Goal: Transaction & Acquisition: Download file/media

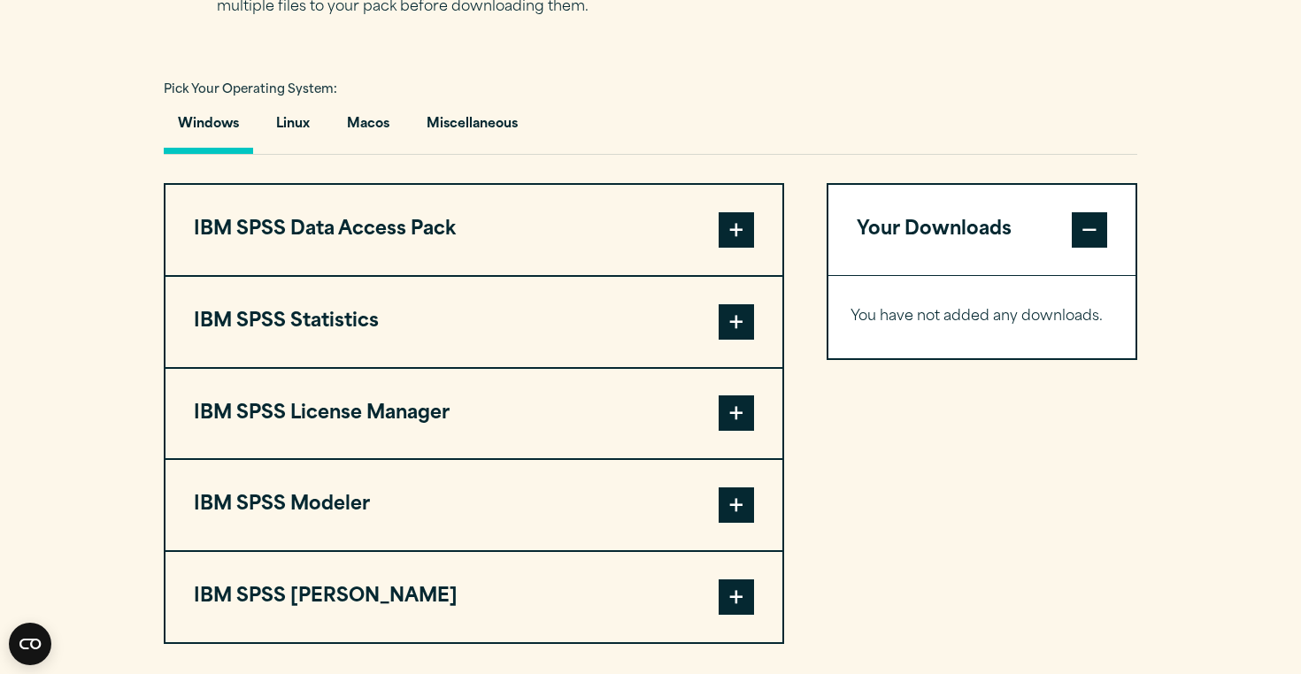
scroll to position [1254, 0]
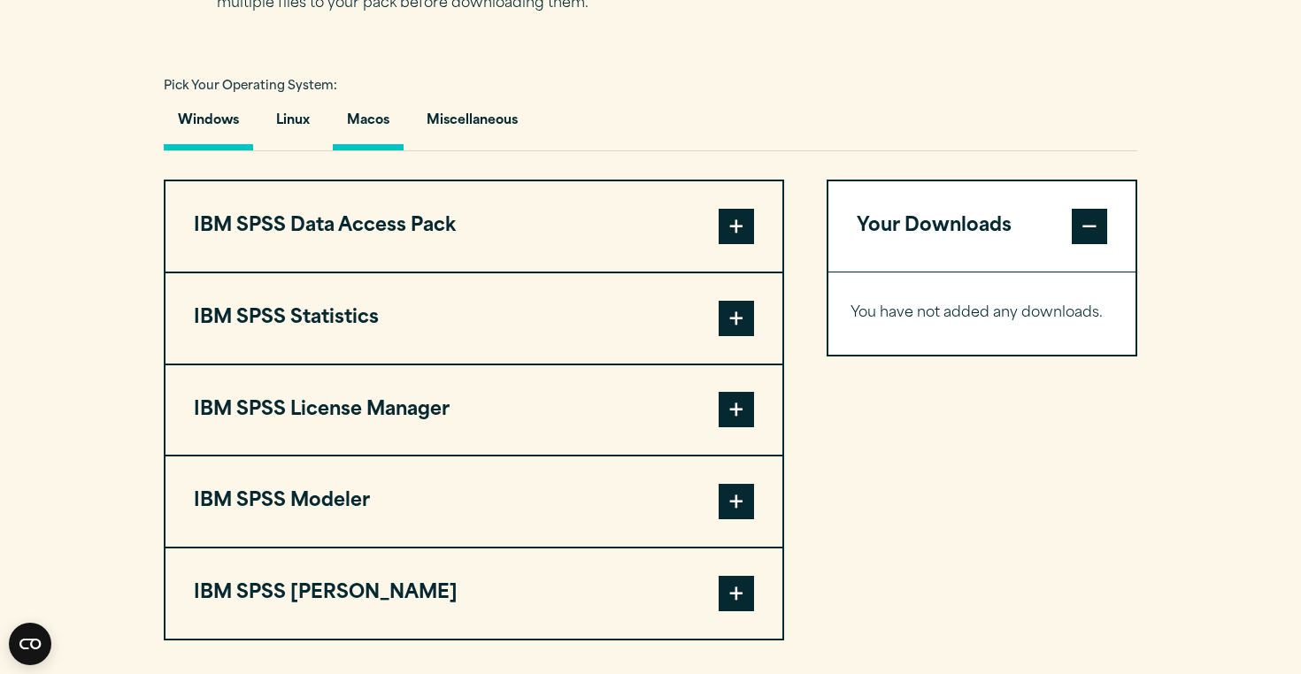
click at [356, 138] on button "Macos" at bounding box center [368, 125] width 71 height 50
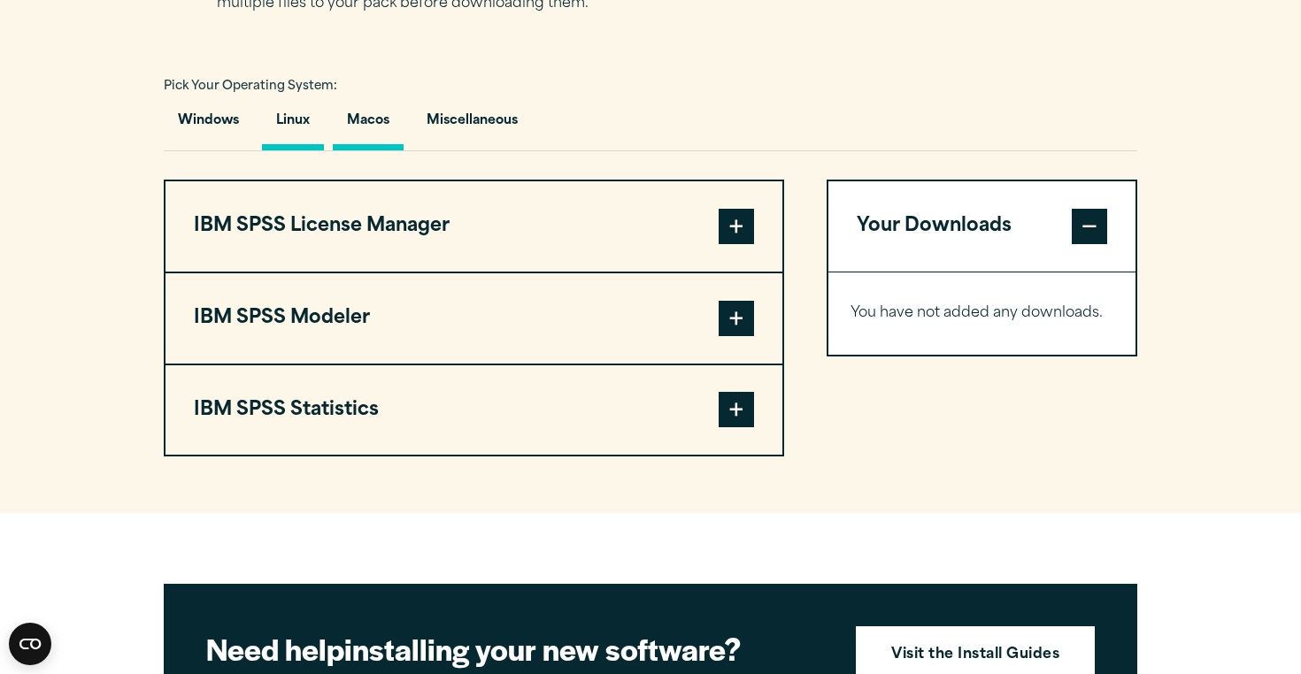
click at [304, 134] on button "Linux" at bounding box center [293, 125] width 62 height 50
click at [416, 137] on button "Miscellaneous" at bounding box center [471, 125] width 119 height 50
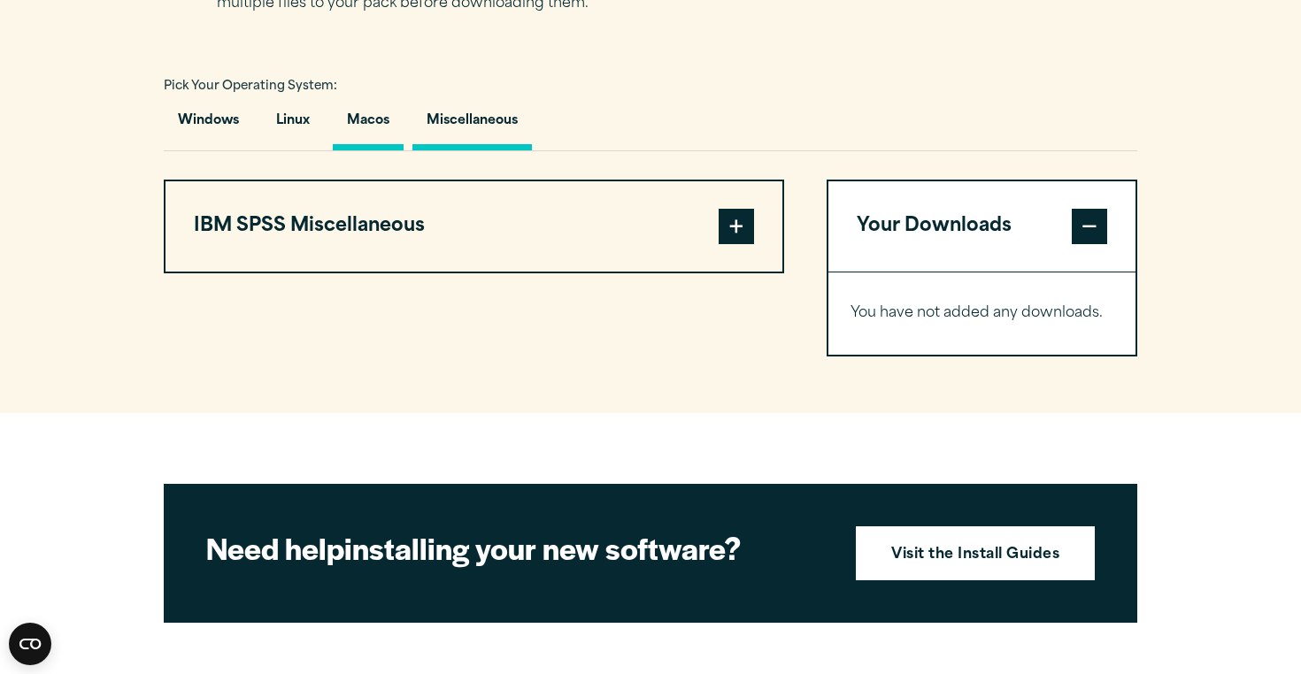
click at [358, 141] on button "Macos" at bounding box center [368, 125] width 71 height 50
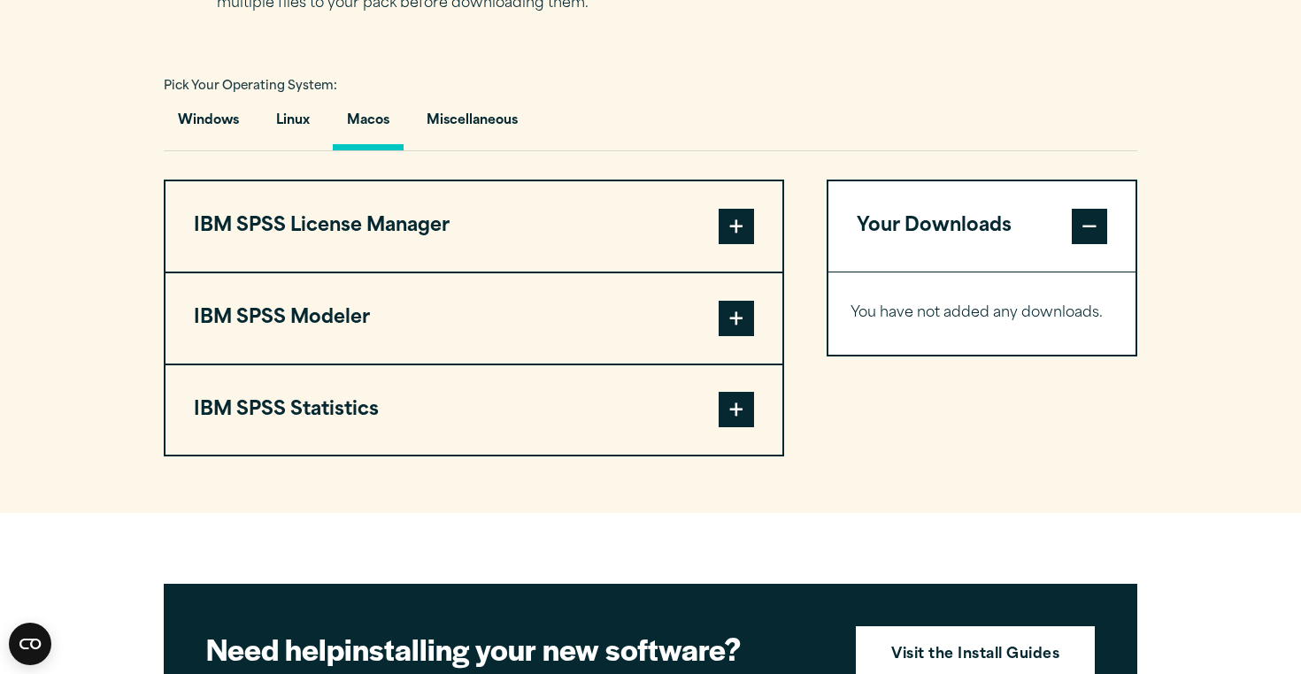
click at [734, 227] on span at bounding box center [736, 226] width 35 height 35
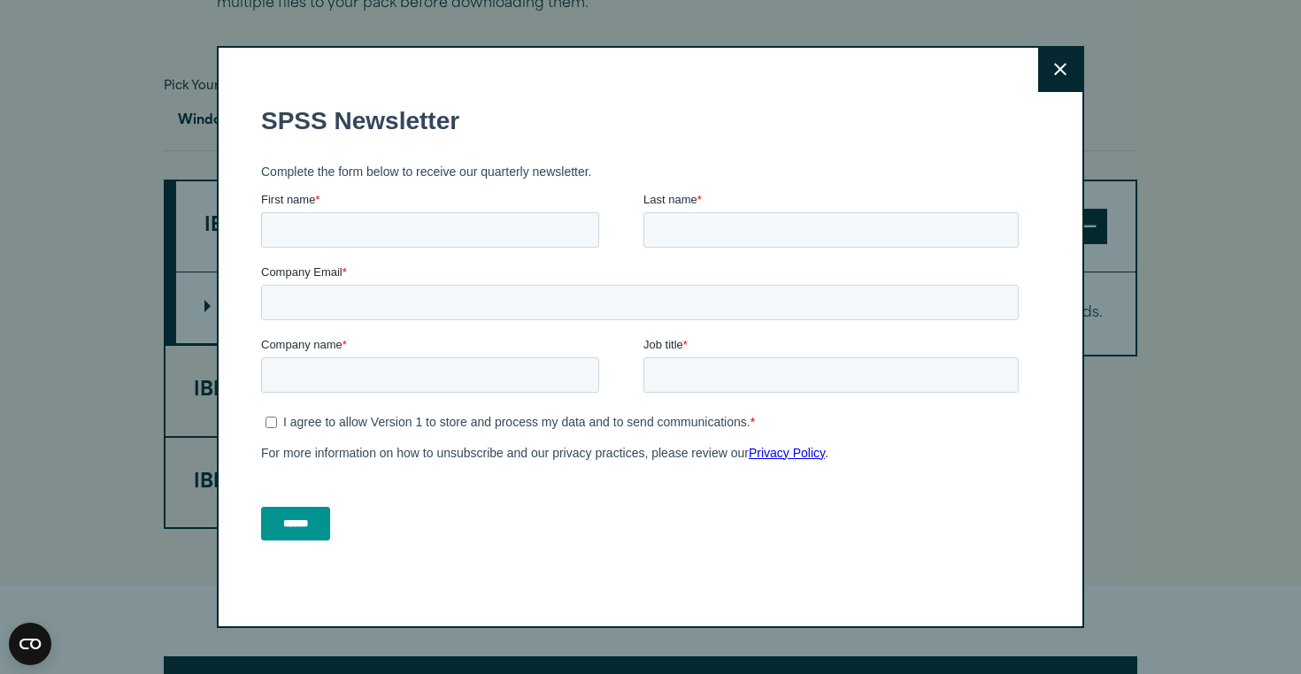
click at [1077, 77] on button "Close" at bounding box center [1060, 70] width 44 height 44
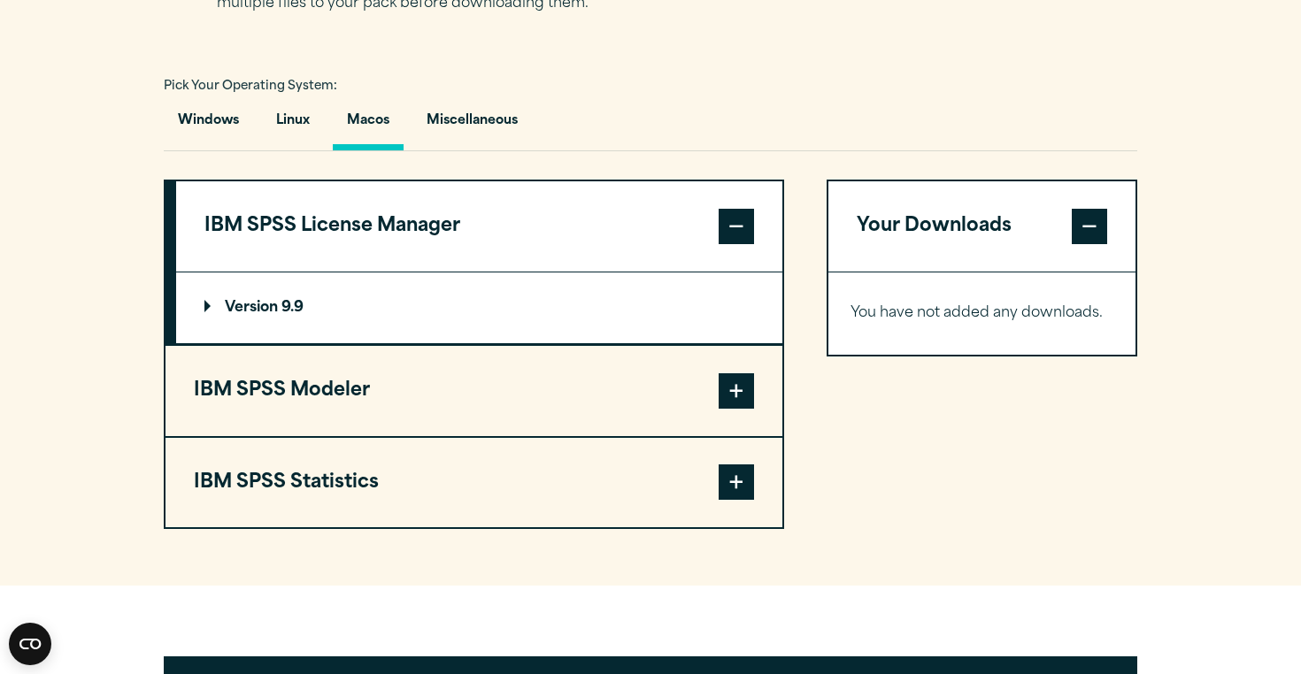
click at [1066, 69] on div "Close" at bounding box center [650, 337] width 1301 height 674
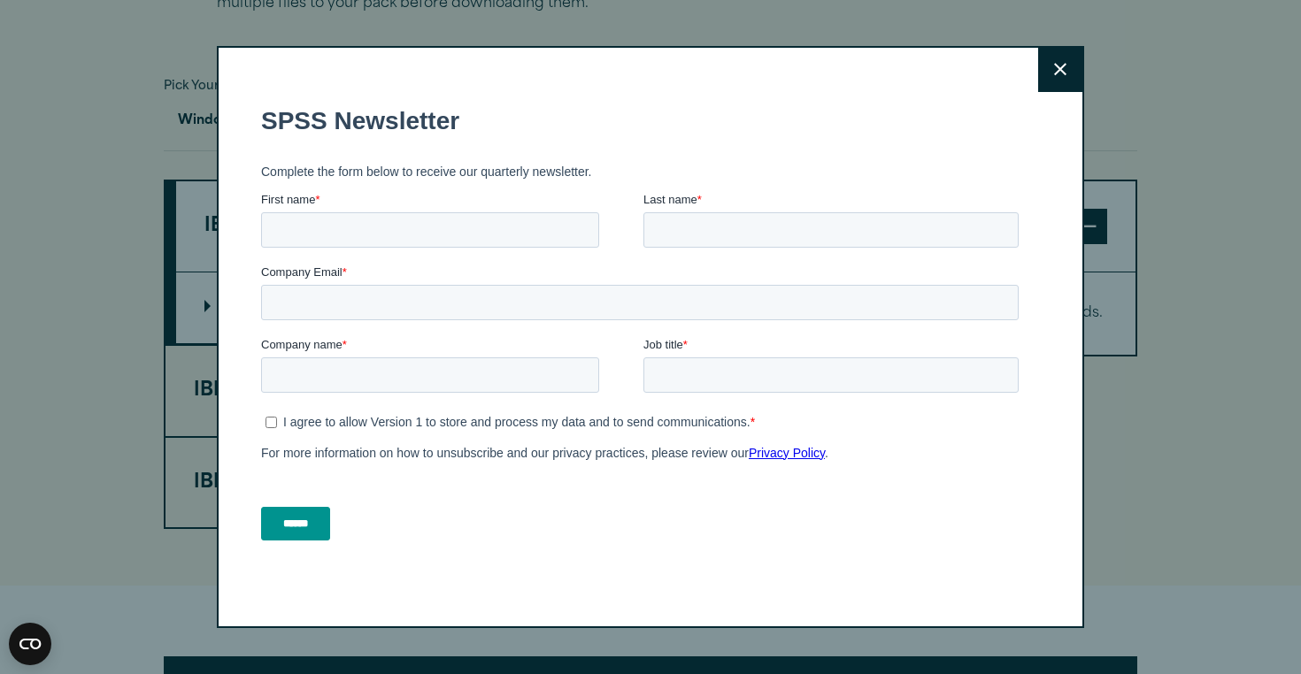
click at [1059, 86] on button "Close" at bounding box center [1060, 70] width 44 height 44
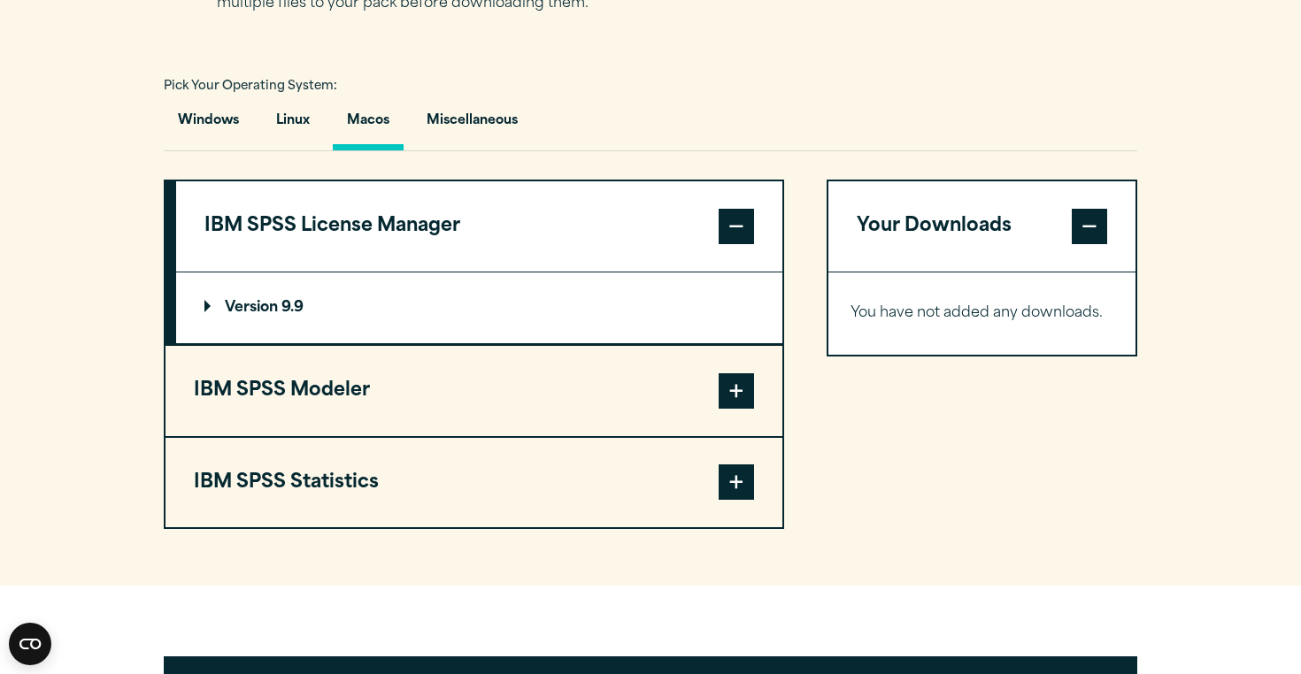
click at [656, 327] on summary "Version 9.9" at bounding box center [479, 308] width 606 height 71
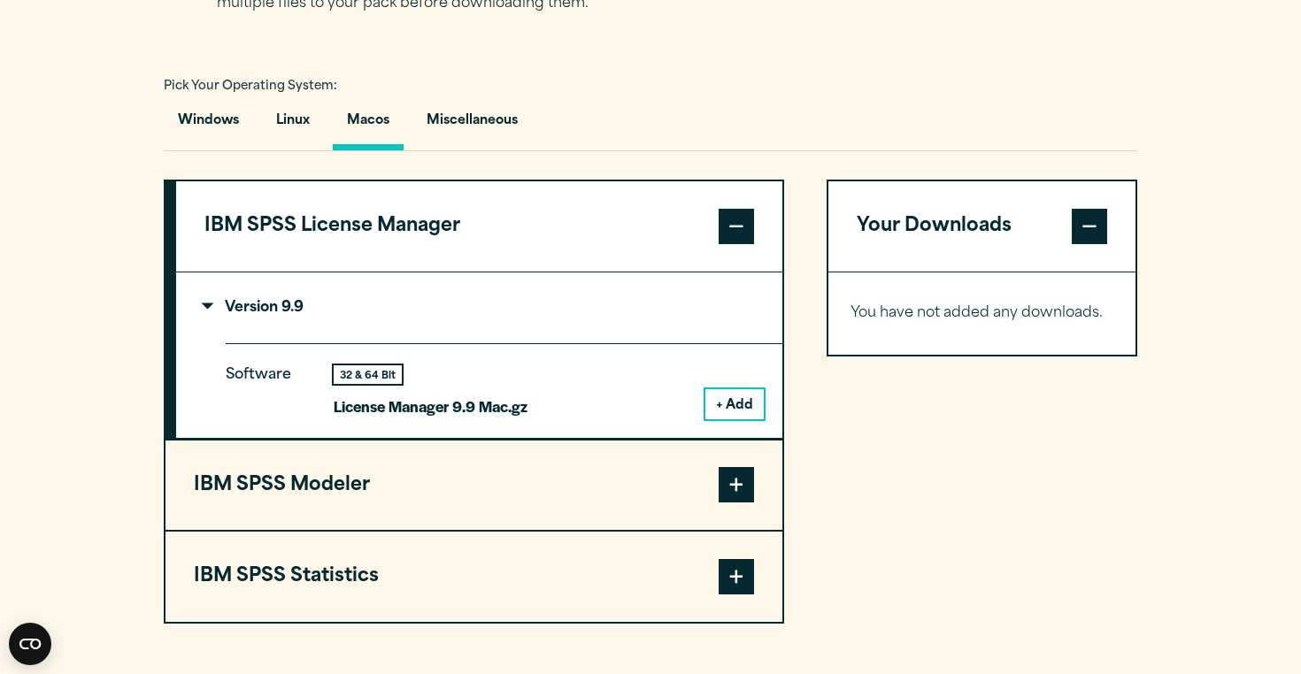
click at [750, 232] on span at bounding box center [736, 226] width 35 height 35
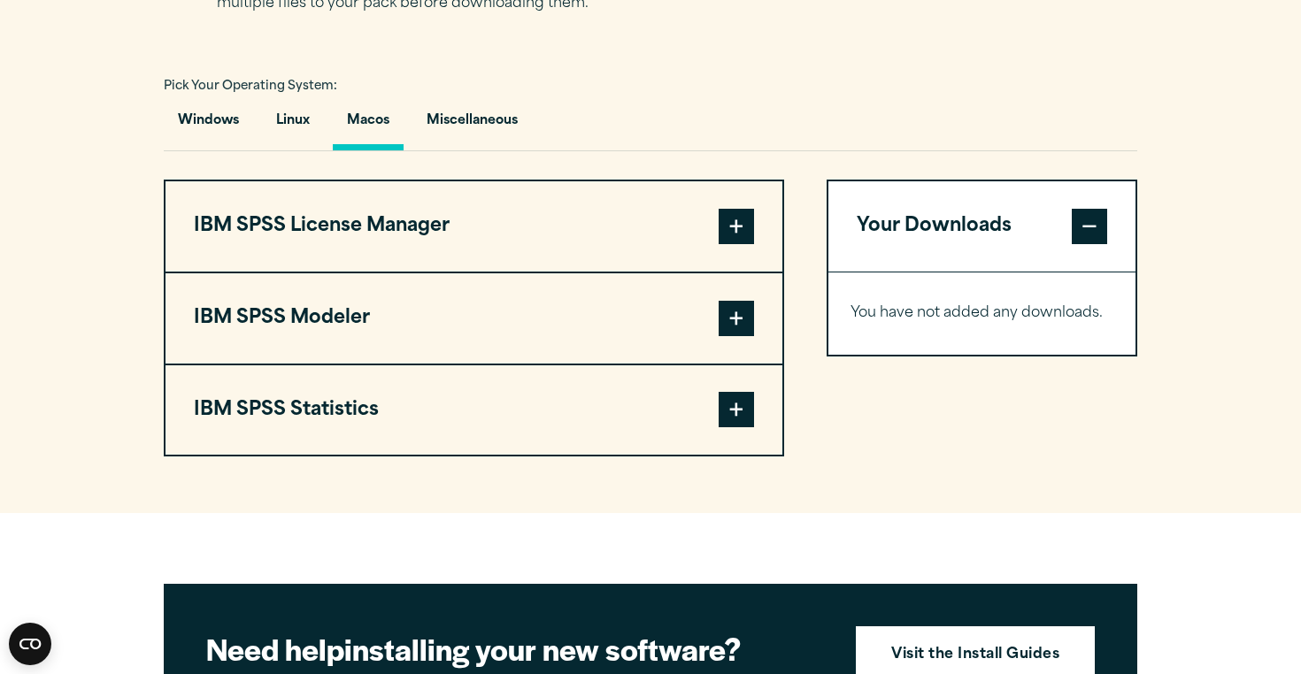
click at [743, 413] on span at bounding box center [736, 409] width 35 height 35
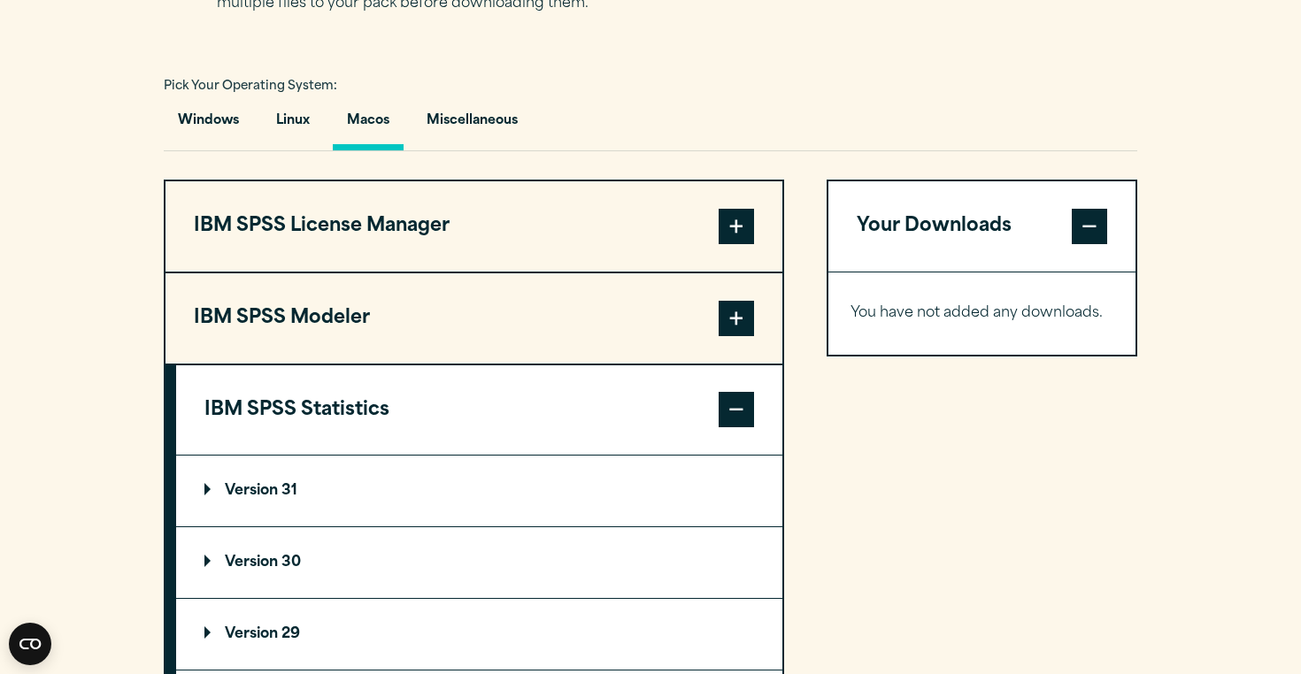
scroll to position [1417, 0]
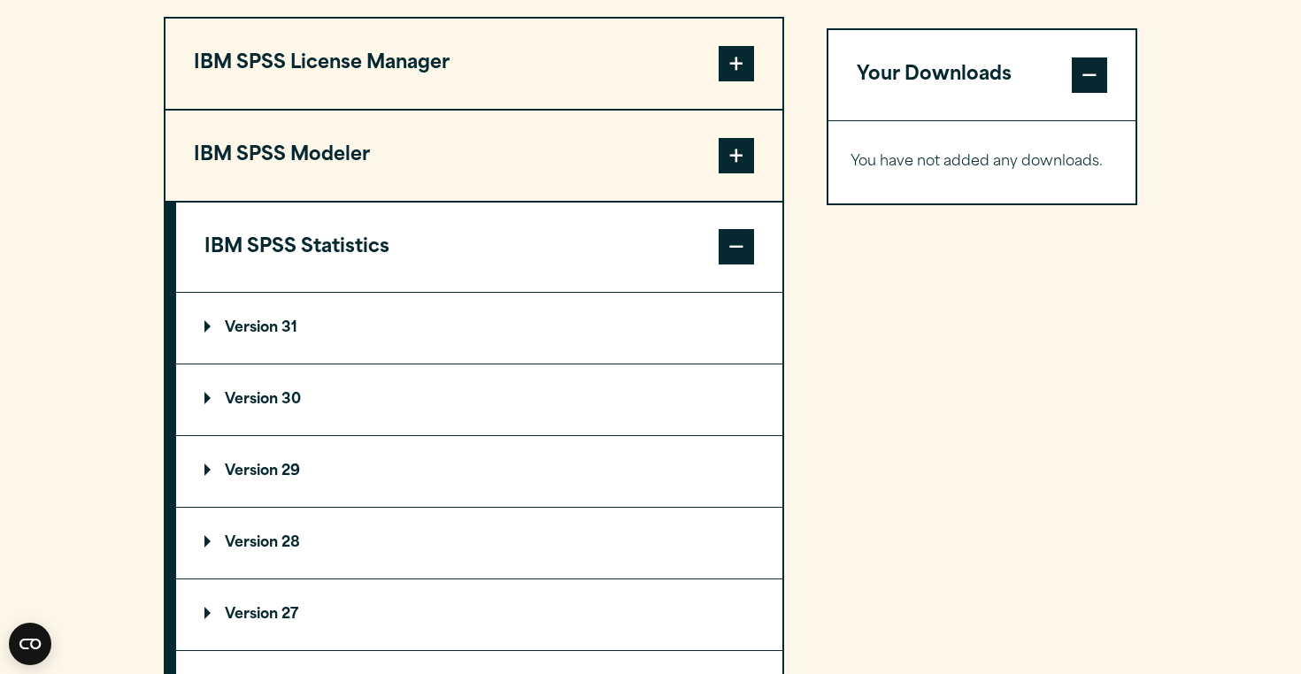
click at [260, 396] on p "Version 30" at bounding box center [252, 400] width 96 height 14
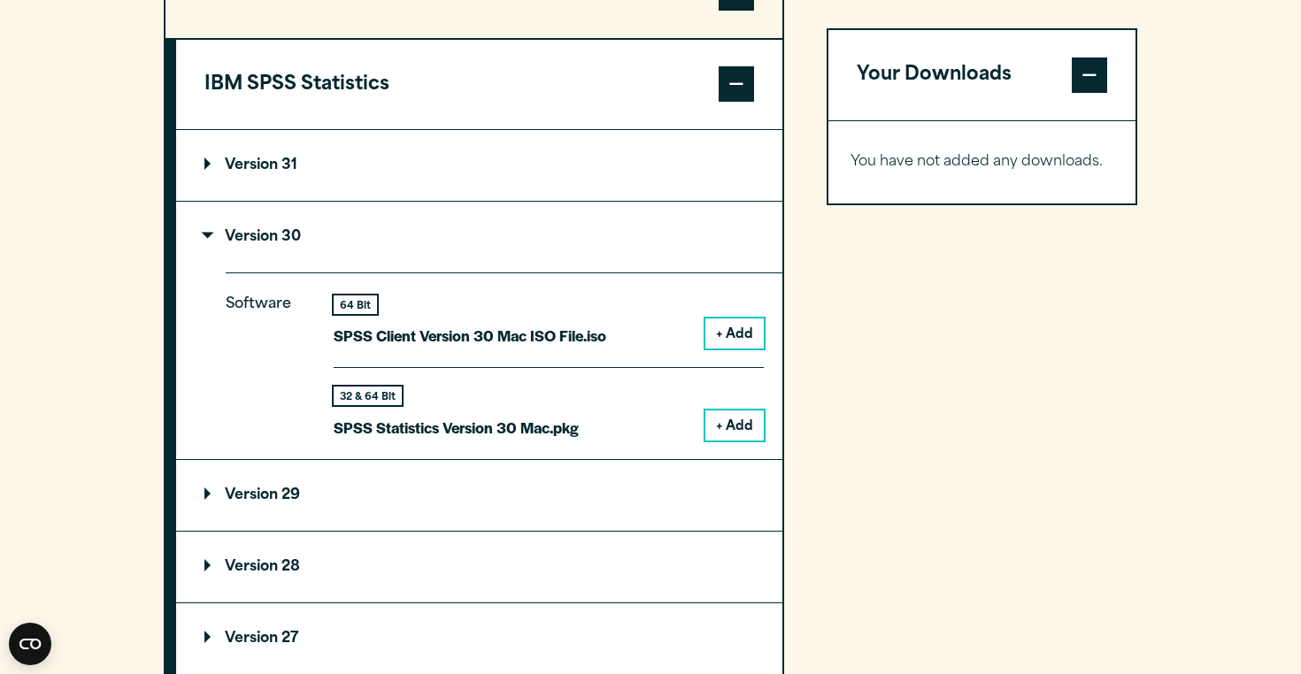
scroll to position [1579, 0]
click at [723, 433] on button "+ Add" at bounding box center [734, 427] width 58 height 30
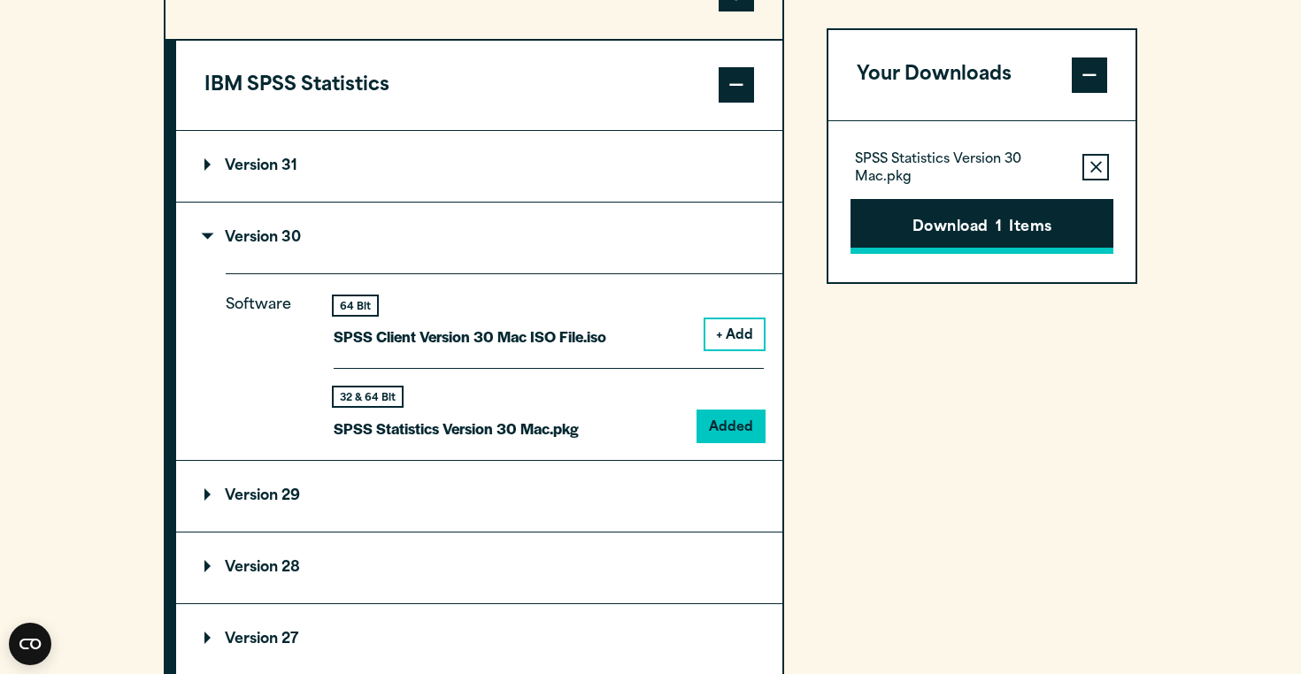
click at [933, 235] on button "Download 1 Items" at bounding box center [982, 226] width 263 height 55
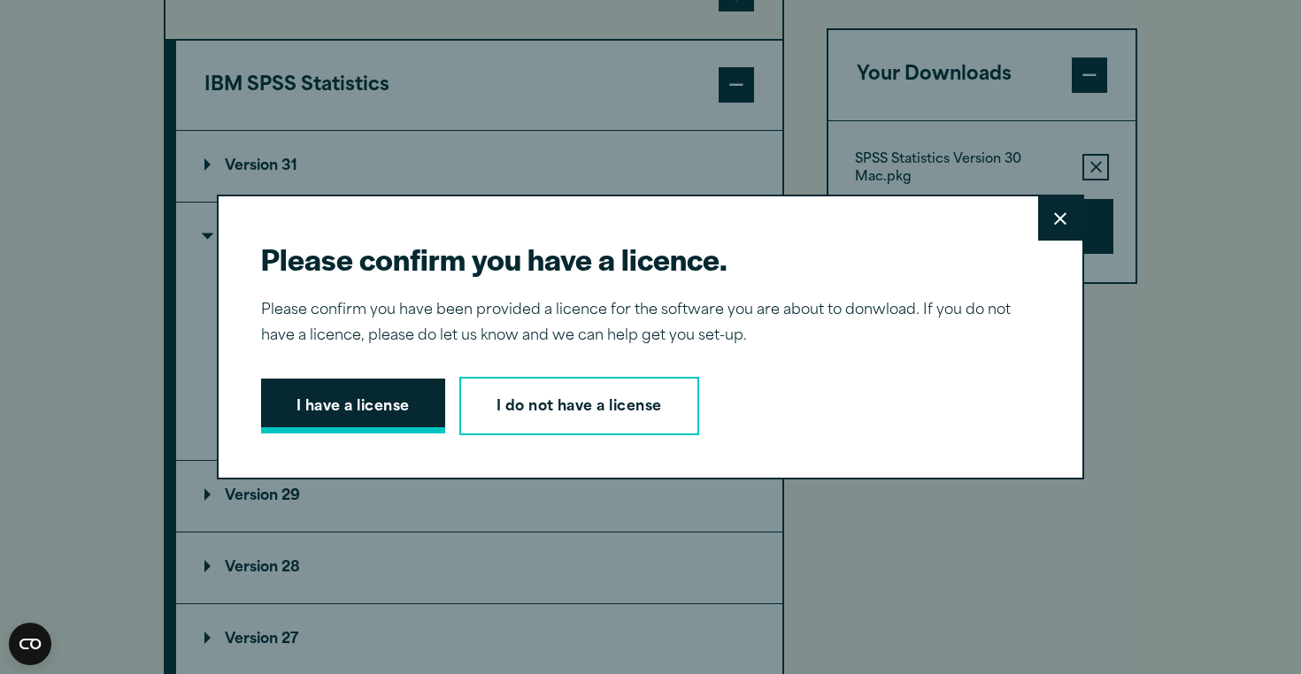
click at [400, 415] on button "I have a license" at bounding box center [353, 406] width 184 height 55
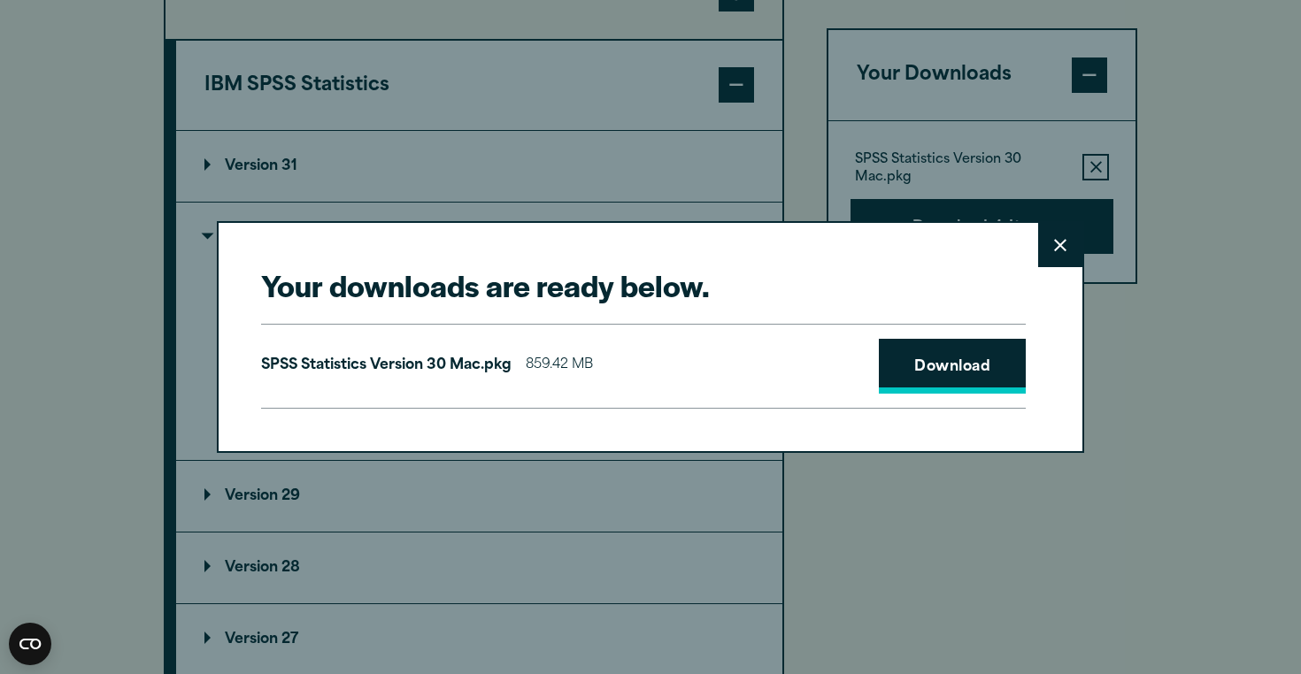
click at [942, 368] on link "Download" at bounding box center [952, 366] width 147 height 55
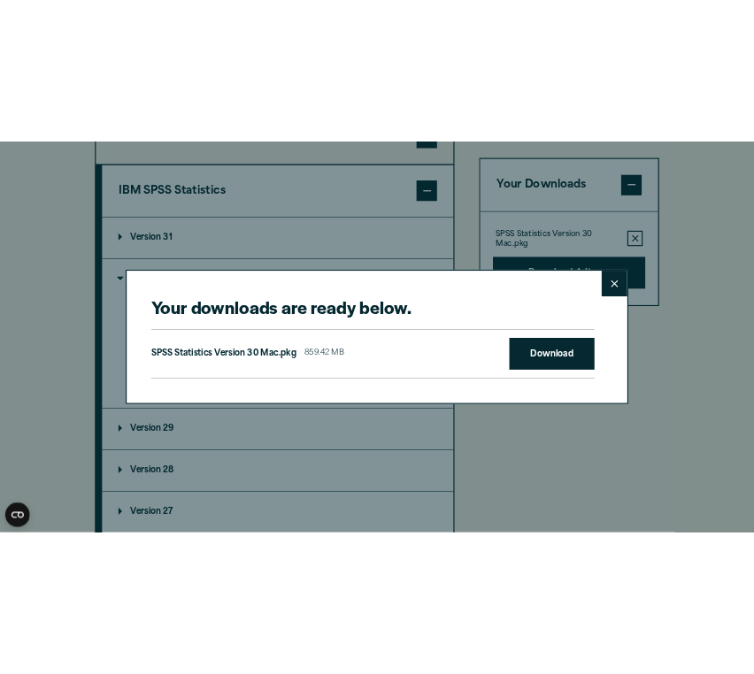
scroll to position [1573, 0]
